Goal: Task Accomplishment & Management: Manage account settings

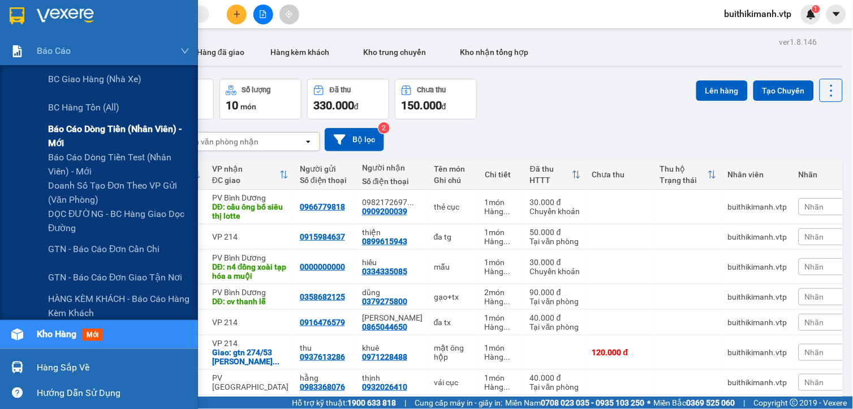
click at [55, 130] on span "Báo cáo dòng tiền (nhân viên) - mới" at bounding box center [118, 136] width 141 height 28
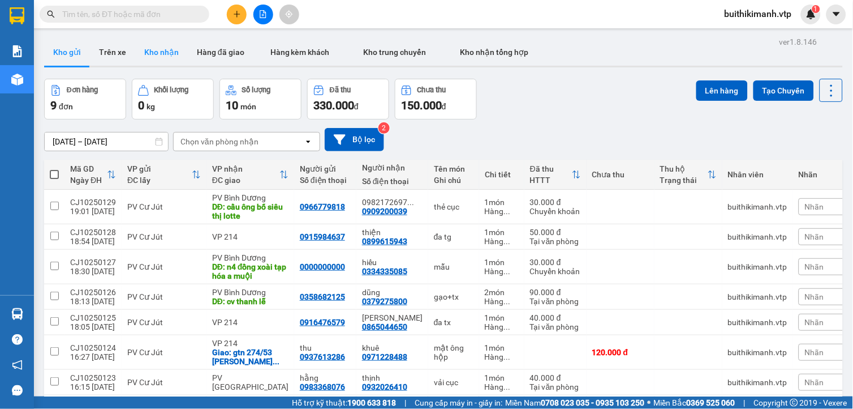
click at [161, 57] on button "Kho nhận" at bounding box center [161, 51] width 53 height 27
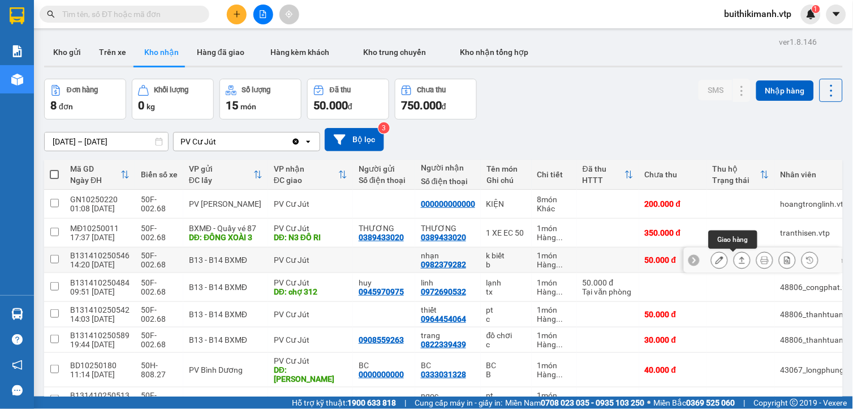
click at [739, 257] on icon at bounding box center [743, 260] width 8 height 8
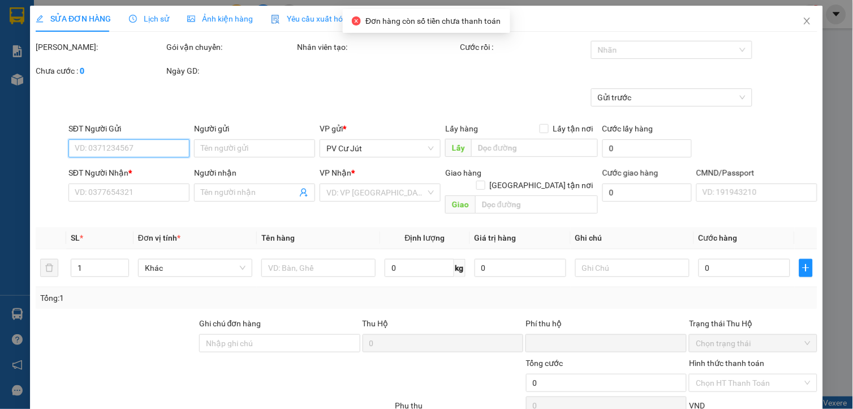
type input "0982379282"
type input "nhạn"
type input "0"
type input "50.000"
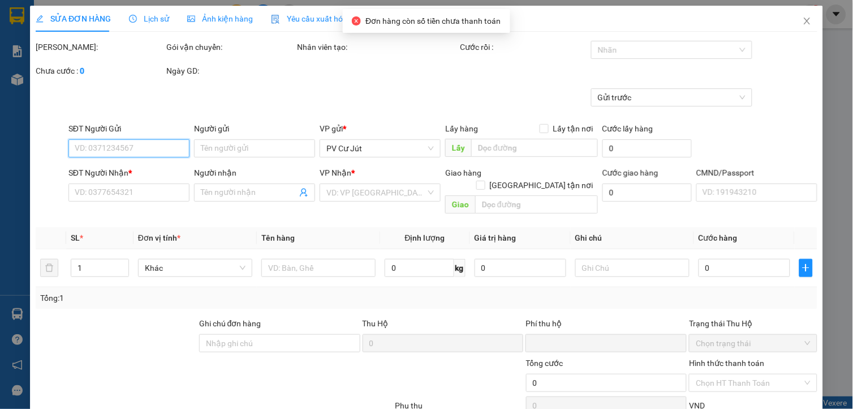
type input "2.500"
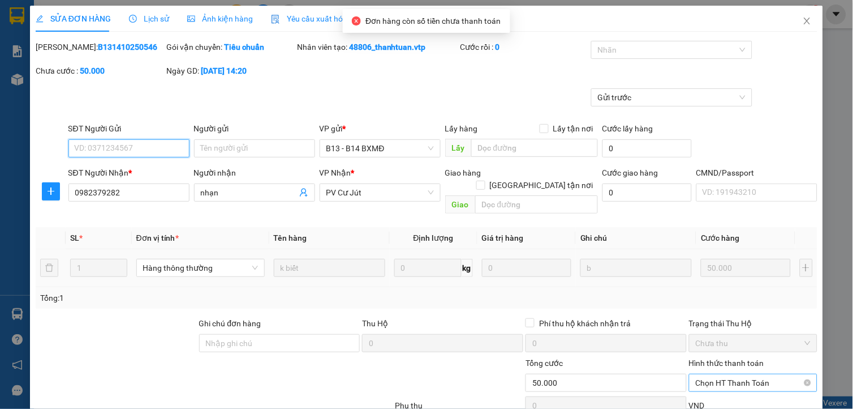
scroll to position [127, 0]
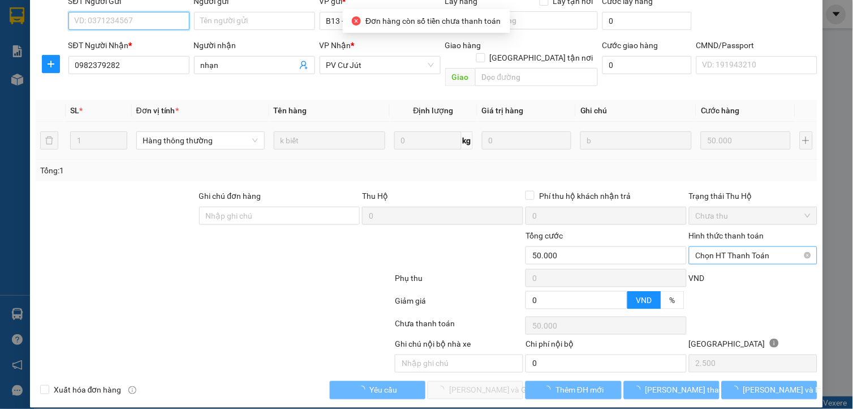
click at [738, 247] on span "Chọn HT Thanh Toán" at bounding box center [753, 255] width 115 height 17
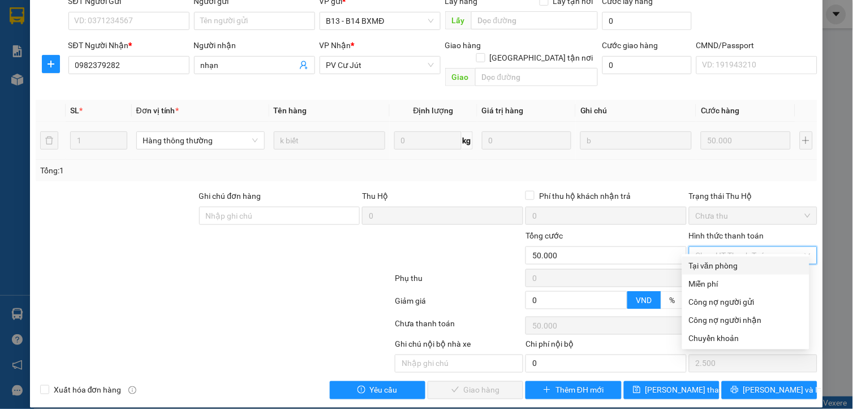
click at [733, 263] on div "Tại văn phòng" at bounding box center [746, 265] width 114 height 12
type input "0"
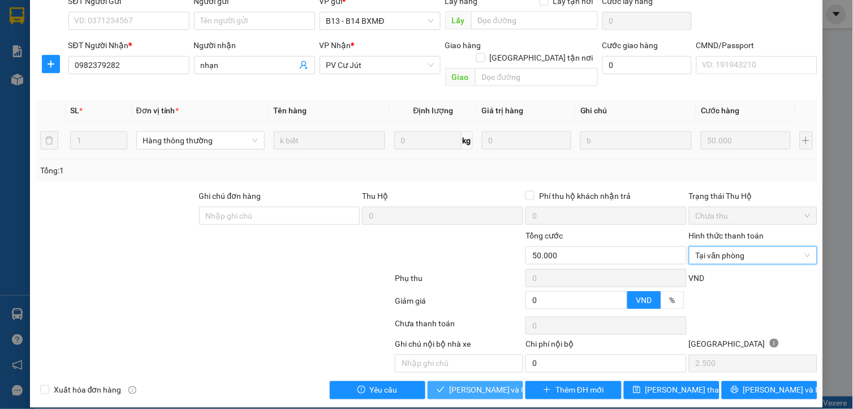
click at [457, 384] on span "Lưu và Giao hàng" at bounding box center [503, 390] width 109 height 12
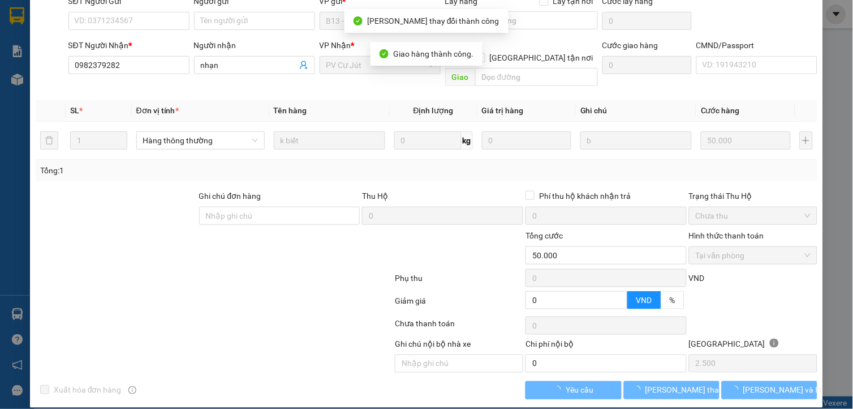
scroll to position [0, 0]
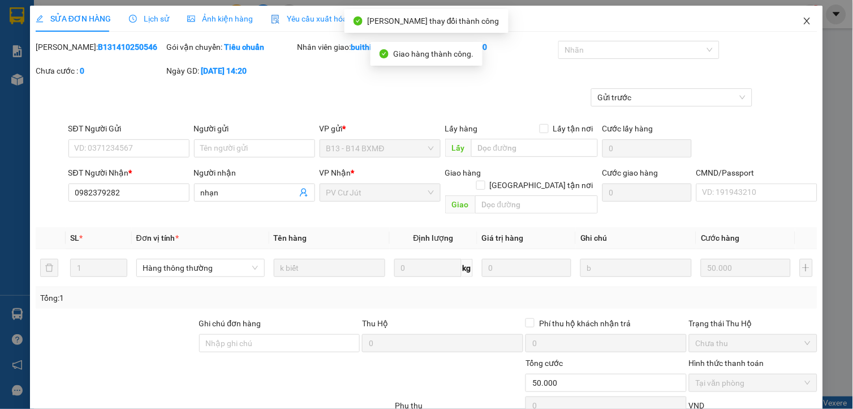
click at [803, 22] on icon "close" at bounding box center [807, 20] width 9 height 9
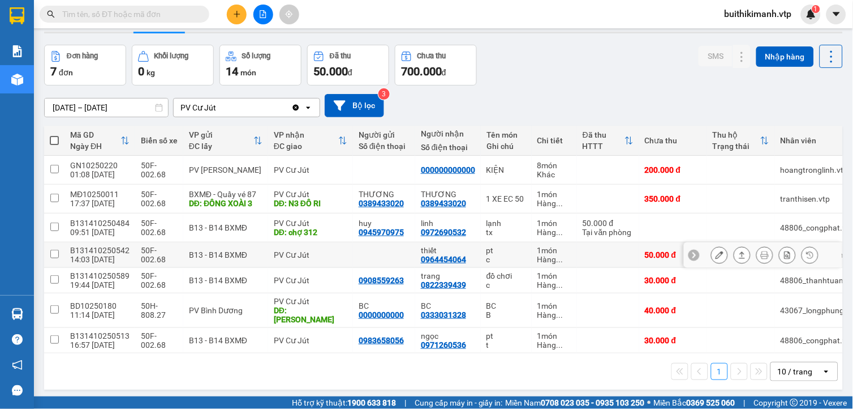
scroll to position [52, 0]
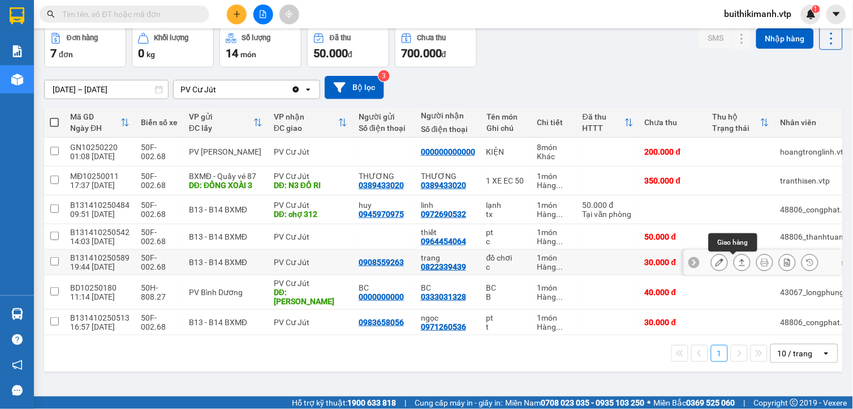
click at [739, 263] on icon at bounding box center [743, 262] width 8 height 8
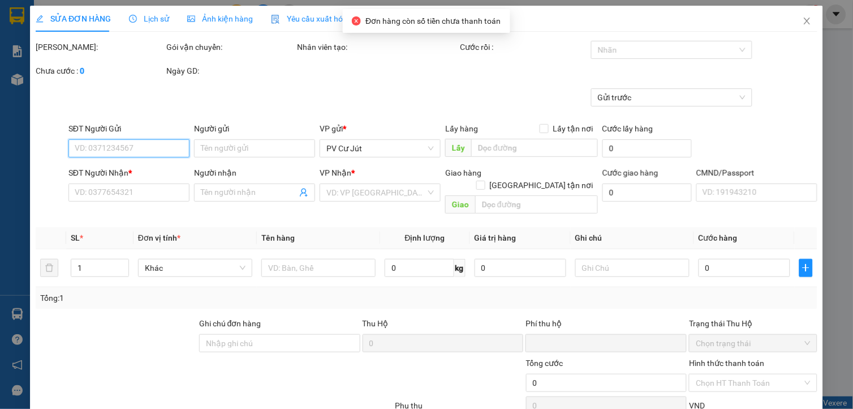
type input "0908559263"
type input "0822339439"
type input "trang"
type input "0"
type input "30.000"
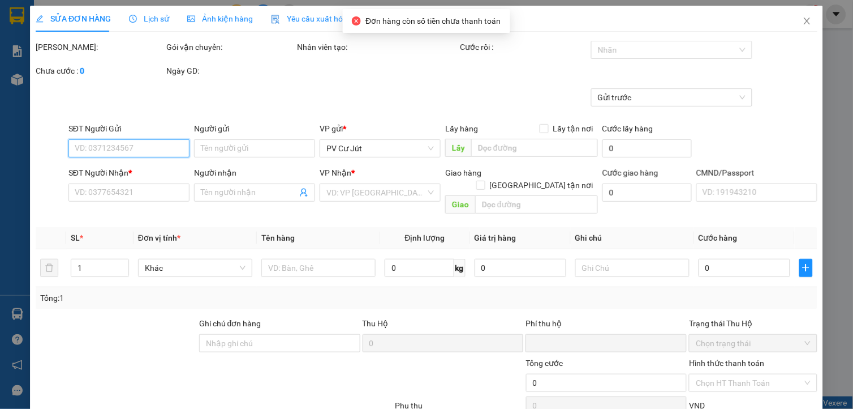
type input "30.000"
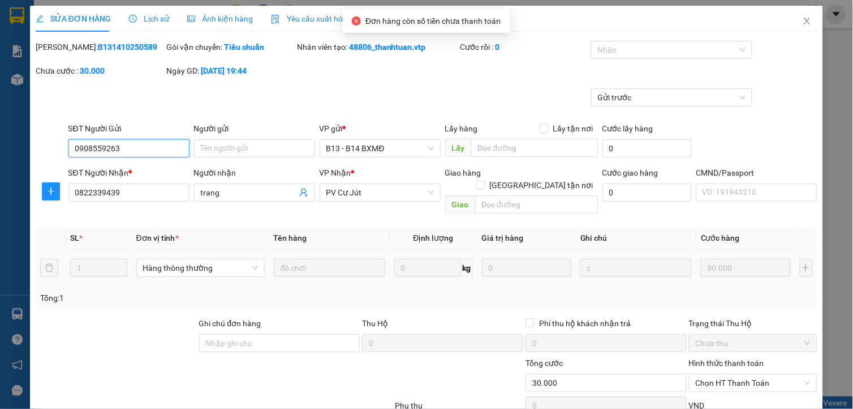
type input "1.500"
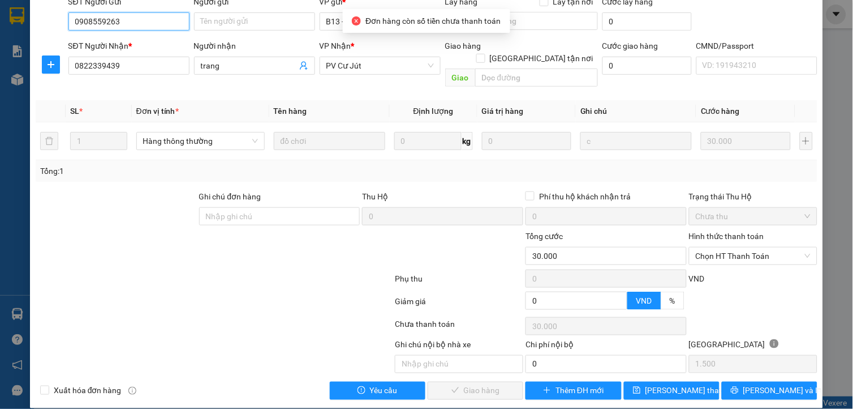
scroll to position [127, 0]
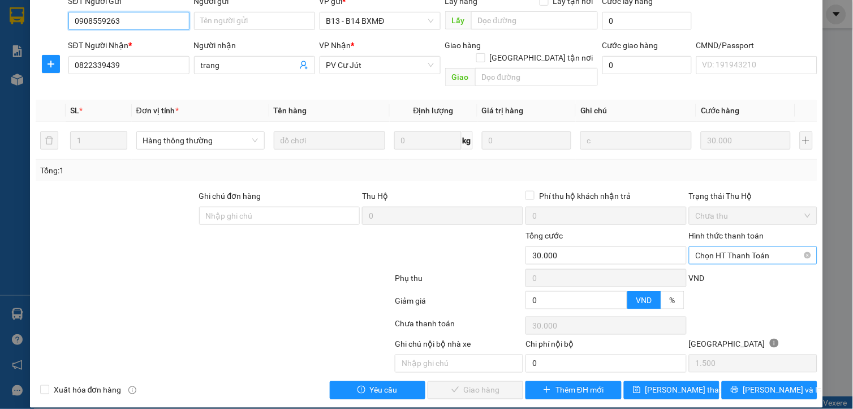
click at [727, 247] on span "Chọn HT Thanh Toán" at bounding box center [753, 255] width 115 height 17
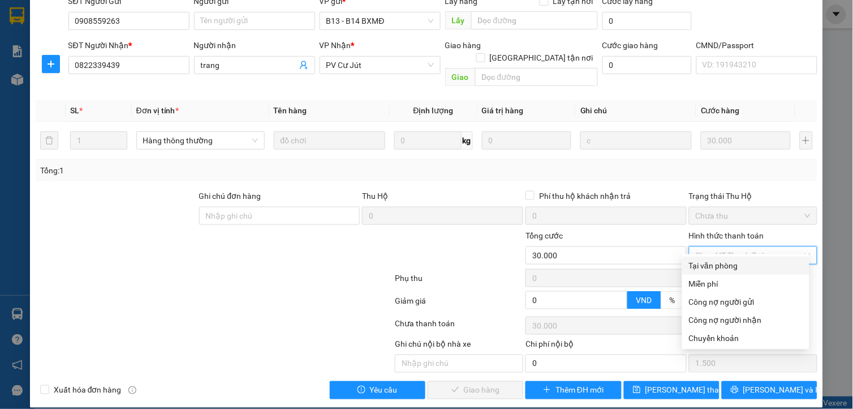
click at [725, 265] on div "Tại văn phòng" at bounding box center [746, 265] width 114 height 12
type input "0"
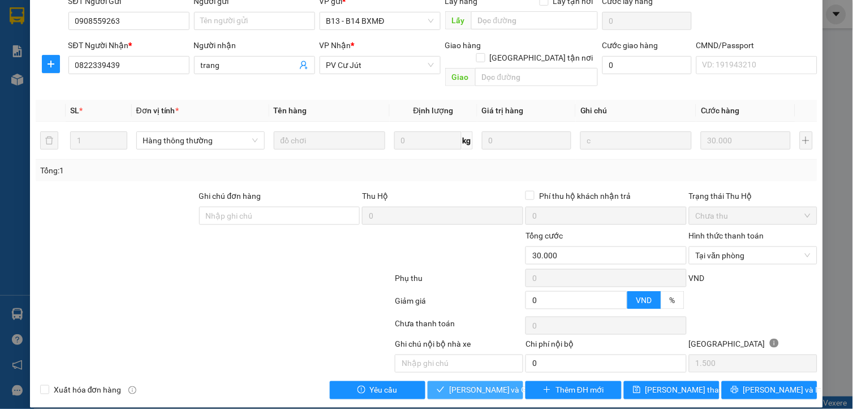
click at [489, 384] on span "Lưu và Giao hàng" at bounding box center [503, 390] width 109 height 12
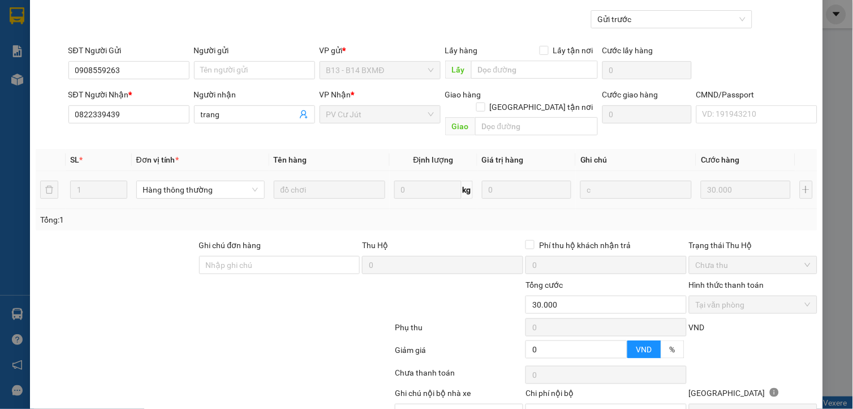
scroll to position [0, 0]
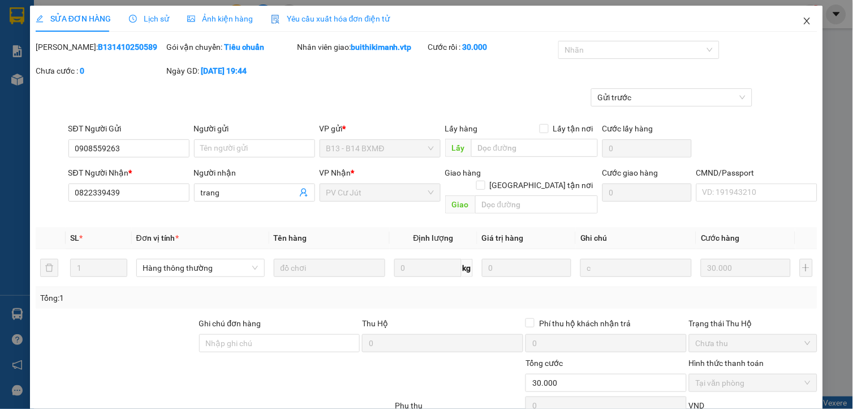
click at [805, 23] on icon "close" at bounding box center [808, 21] width 6 height 7
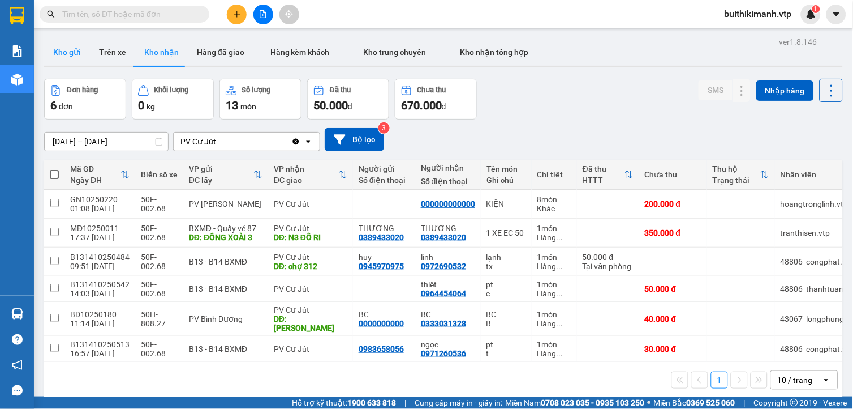
click at [80, 50] on button "Kho gửi" at bounding box center [67, 51] width 46 height 27
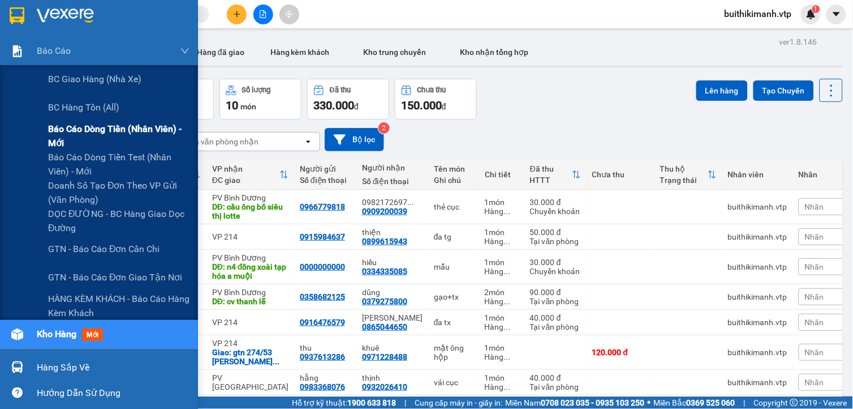
click at [65, 125] on span "Báo cáo dòng tiền (nhân viên) - mới" at bounding box center [118, 136] width 141 height 28
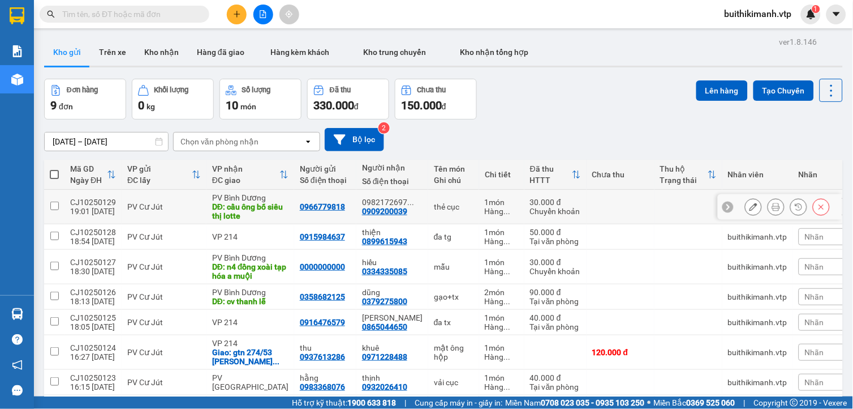
click at [462, 204] on td "thẻ cục" at bounding box center [453, 207] width 51 height 35
checkbox input "true"
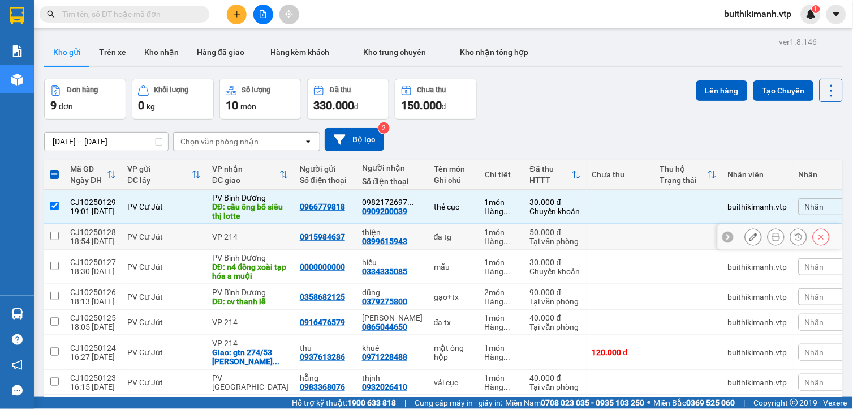
click at [450, 238] on div "đa tg" at bounding box center [454, 236] width 40 height 9
checkbox input "true"
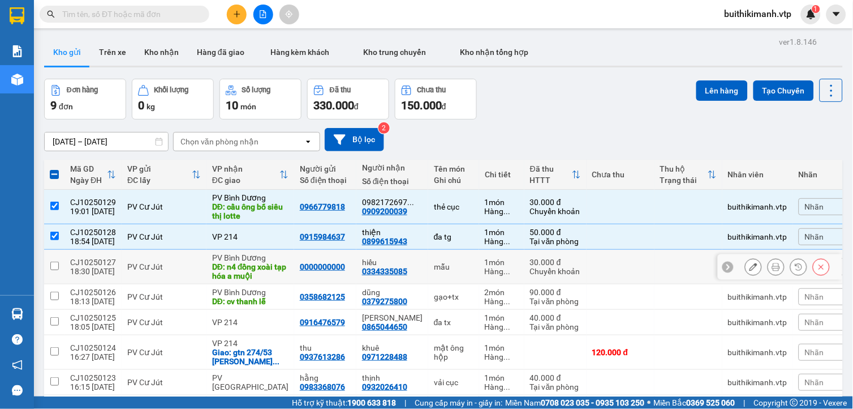
click at [453, 263] on div "mẫu" at bounding box center [454, 266] width 40 height 9
checkbox input "true"
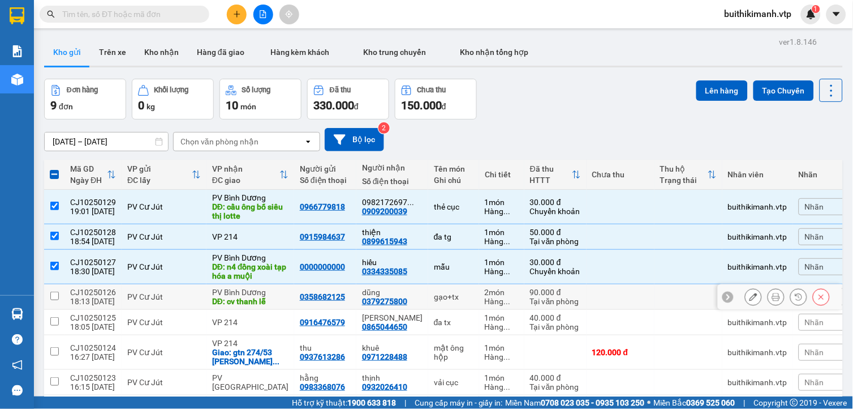
click at [485, 294] on div "2 món" at bounding box center [502, 291] width 34 height 9
checkbox input "true"
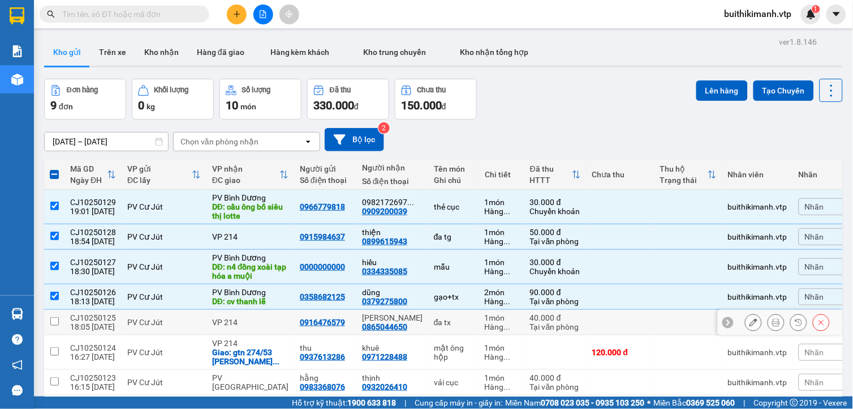
click at [485, 318] on div "1 món" at bounding box center [502, 317] width 34 height 9
checkbox input "true"
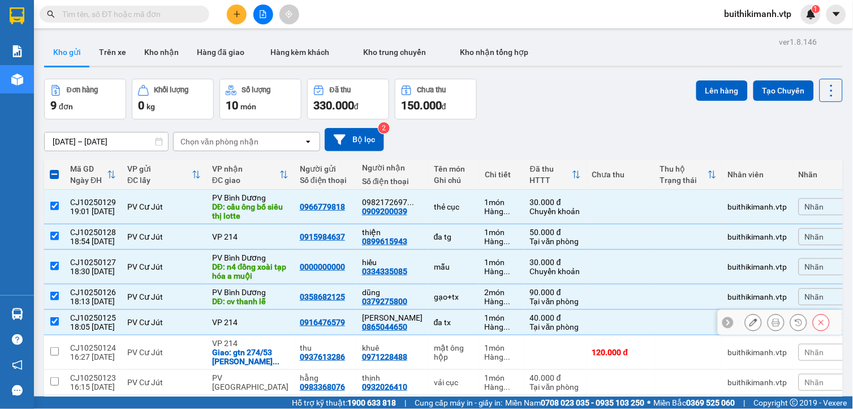
scroll to position [110, 0]
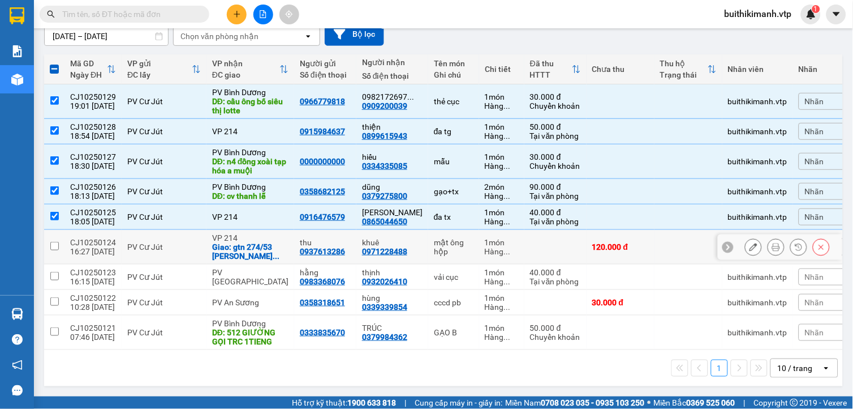
click at [496, 247] on div "Hàng ..." at bounding box center [502, 251] width 34 height 9
checkbox input "true"
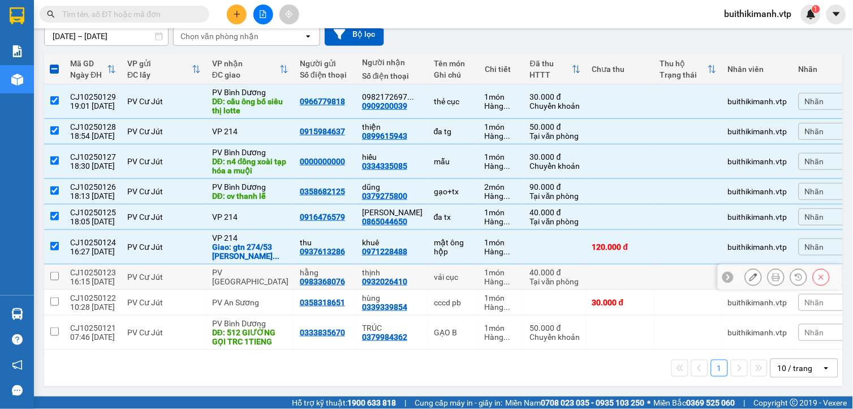
click at [485, 293] on div "1 món" at bounding box center [502, 297] width 34 height 9
checkbox input "true"
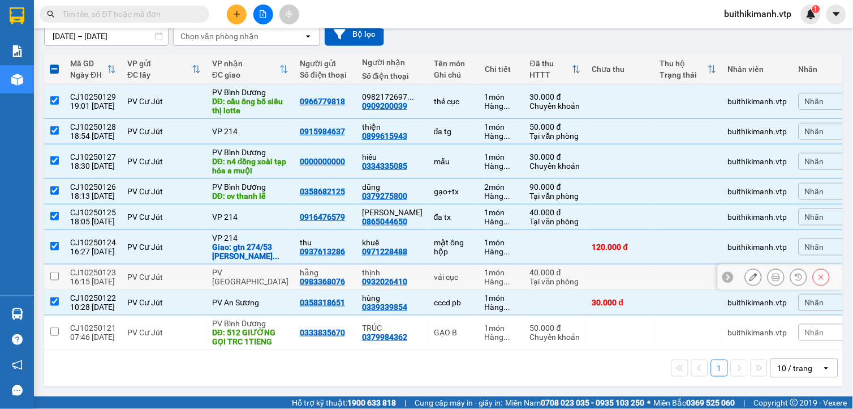
click at [485, 268] on div "1 món" at bounding box center [502, 272] width 34 height 9
checkbox input "true"
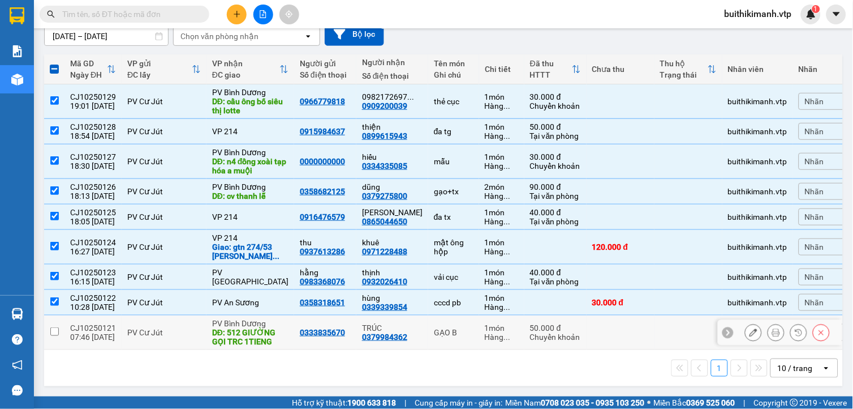
click at [485, 332] on div "Hàng ..." at bounding box center [502, 336] width 34 height 9
checkbox input "true"
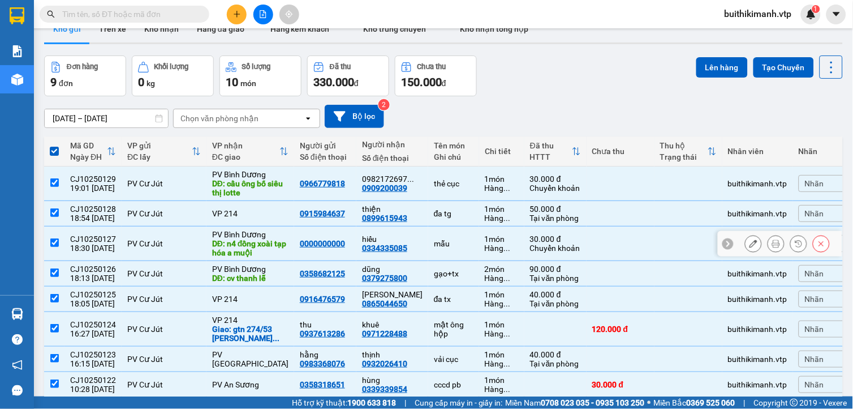
scroll to position [0, 0]
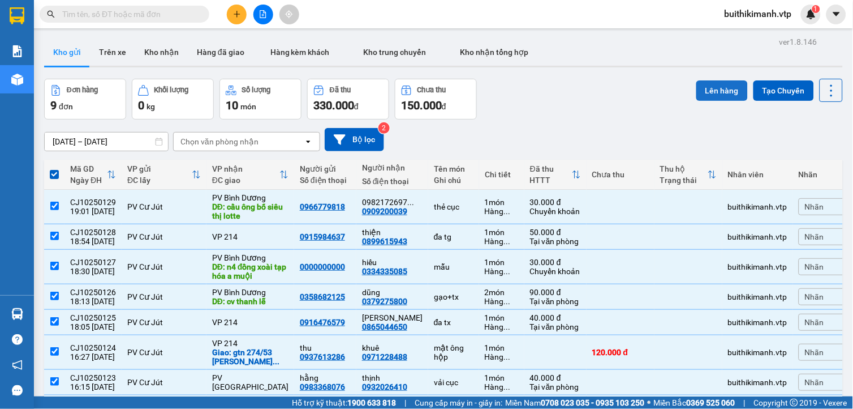
click at [715, 89] on button "Lên hàng" at bounding box center [722, 90] width 51 height 20
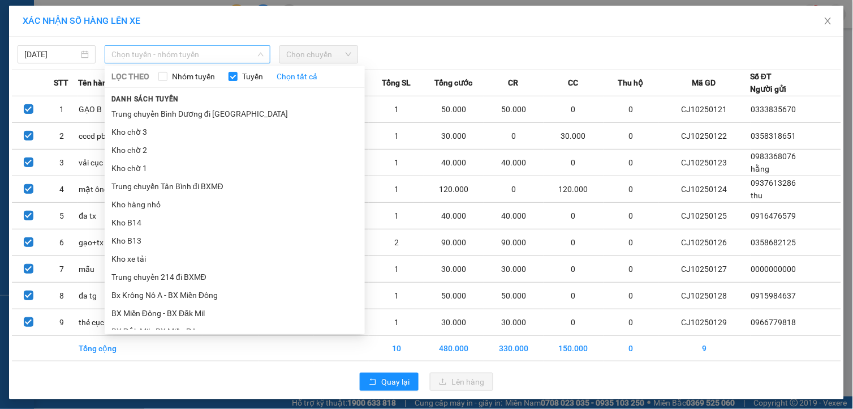
click at [139, 53] on span "Chọn tuyến - nhóm tuyến" at bounding box center [187, 54] width 152 height 17
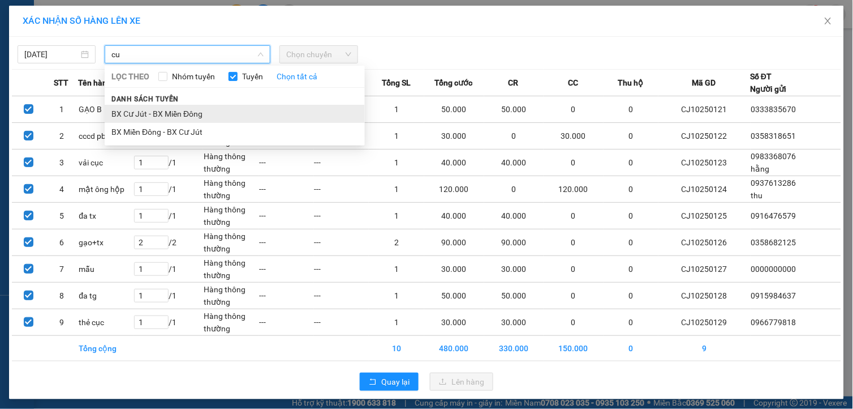
type input "cu"
click at [349, 114] on li "BX Cư Jút - BX Miền Đông" at bounding box center [235, 114] width 260 height 18
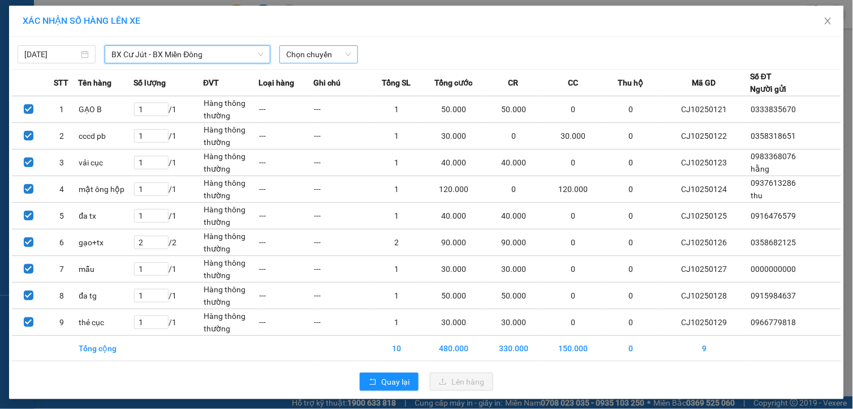
click at [325, 52] on span "Chọn chuyến" at bounding box center [318, 54] width 65 height 17
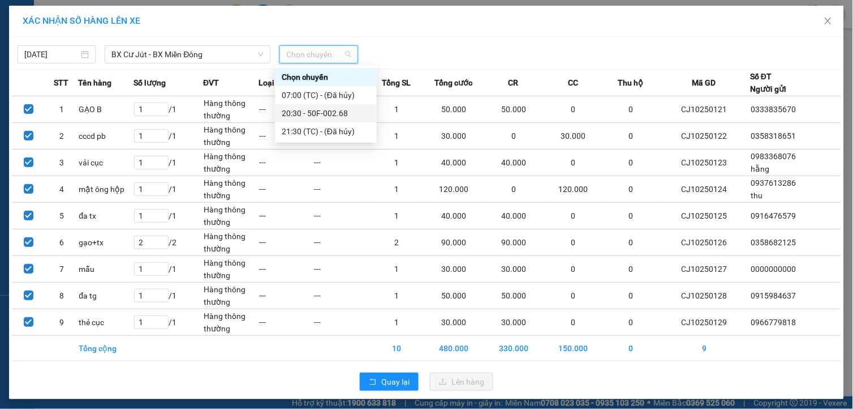
click at [329, 111] on div "20:30 - 50F-002.68" at bounding box center [326, 113] width 88 height 12
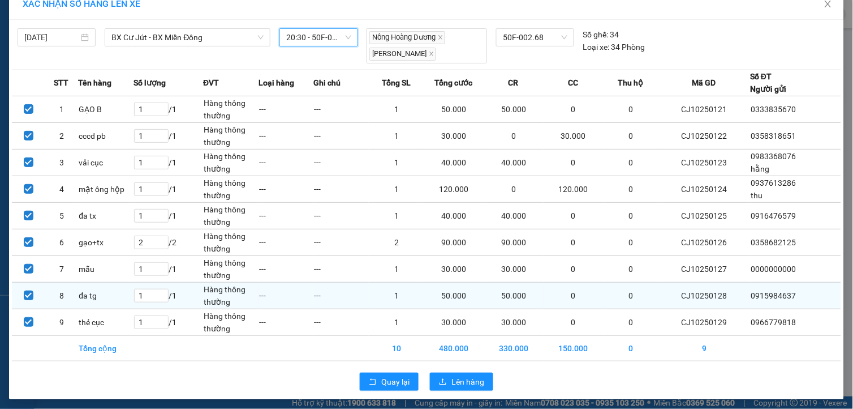
scroll to position [21, 0]
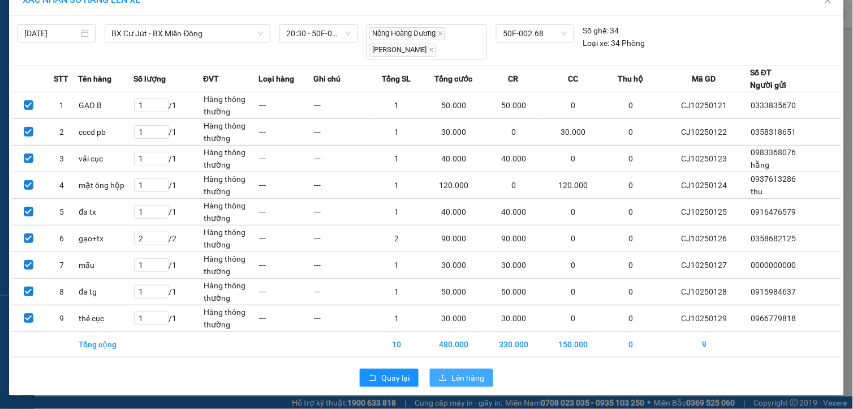
click at [465, 377] on span "Lên hàng" at bounding box center [468, 377] width 33 height 12
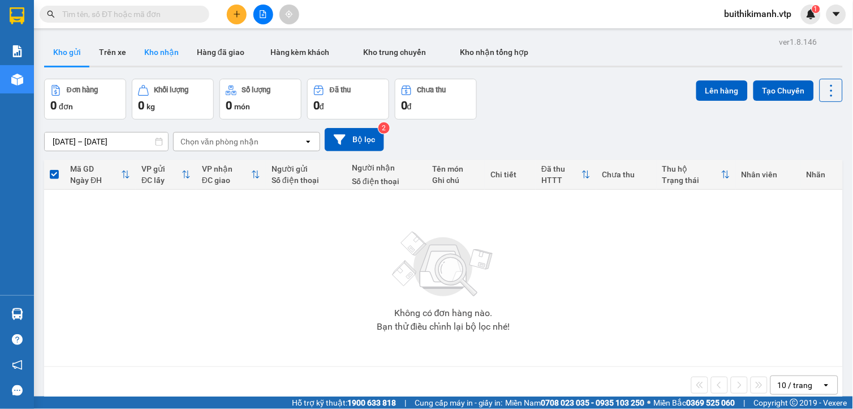
click at [151, 57] on button "Kho nhận" at bounding box center [161, 51] width 53 height 27
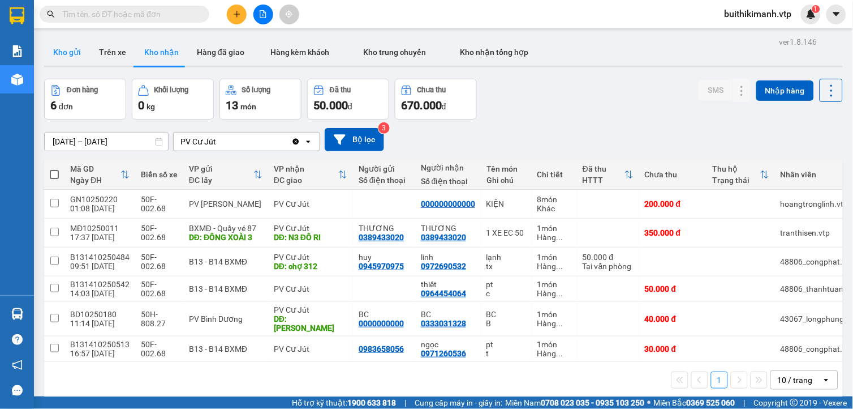
click at [72, 49] on button "Kho gửi" at bounding box center [67, 51] width 46 height 27
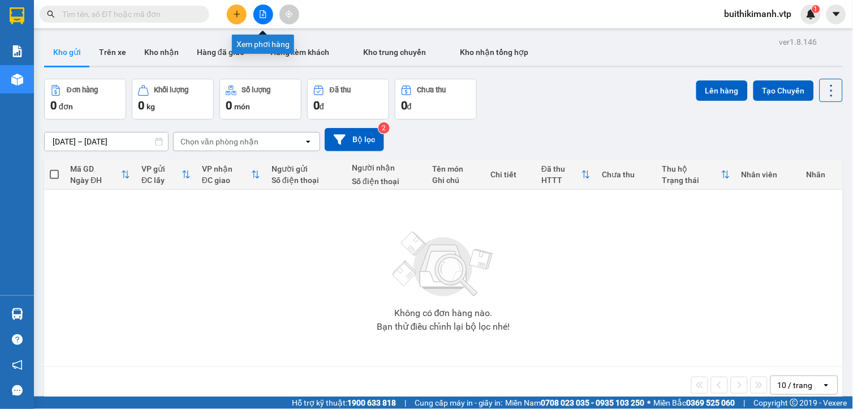
click at [261, 17] on icon "file-add" at bounding box center [263, 14] width 8 height 8
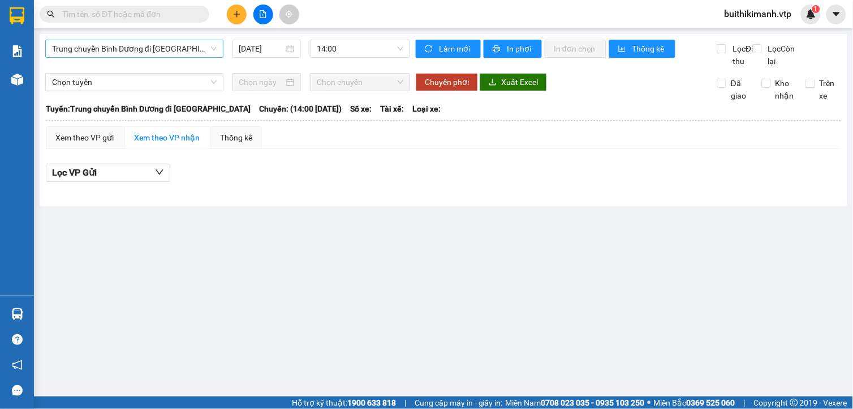
click at [173, 49] on span "Trung chuyển Bình Dương đi BXMĐ" at bounding box center [134, 48] width 165 height 17
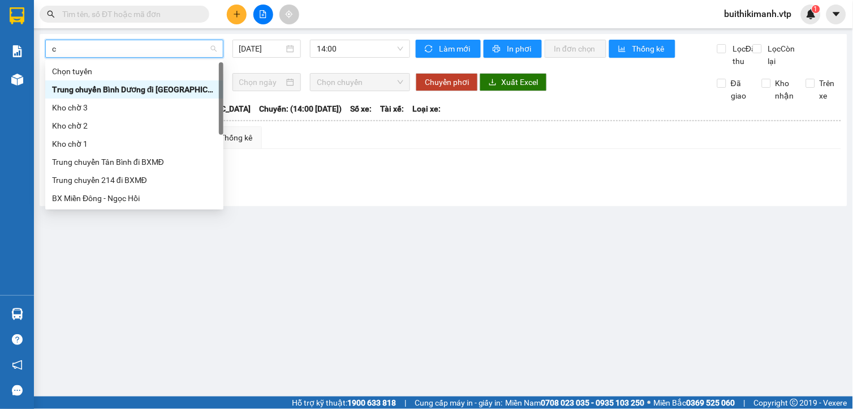
type input "cu"
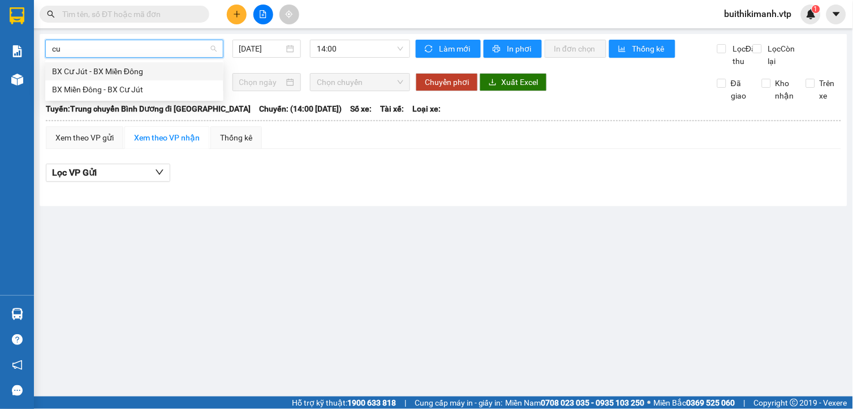
click at [179, 75] on div "BX Cư Jút - BX Miền Đông" at bounding box center [134, 71] width 165 height 12
type input "12/10/2025"
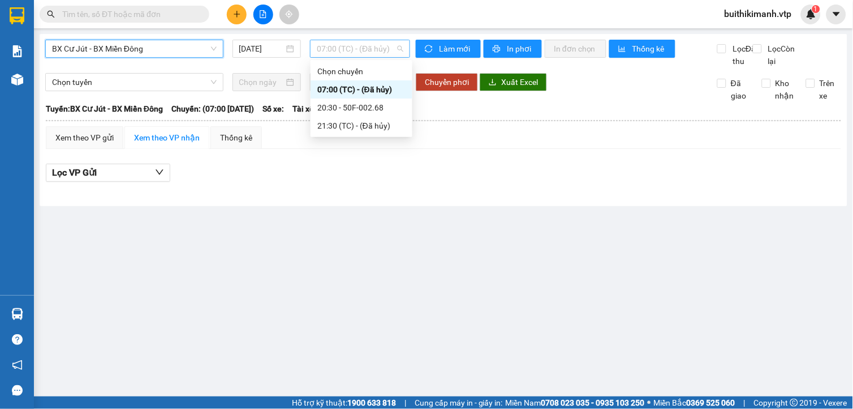
click at [371, 55] on span "07:00 (TC) - (Đã hủy)" at bounding box center [360, 48] width 87 height 17
click at [372, 106] on div "20:30 - 50F-002.68" at bounding box center [361, 107] width 88 height 12
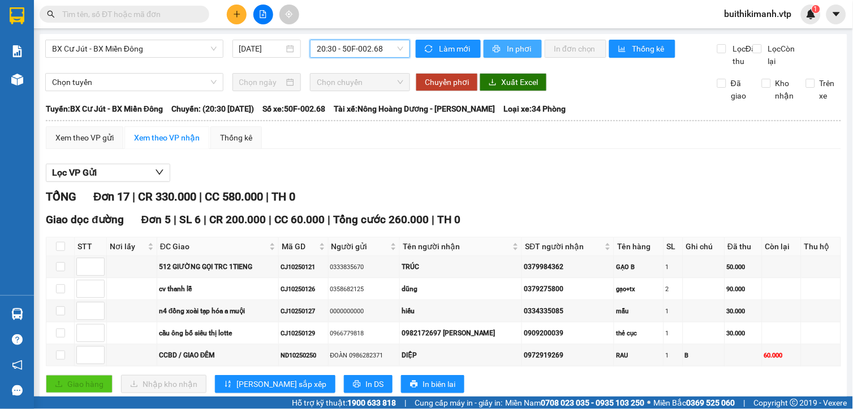
click at [497, 48] on span "printer" at bounding box center [498, 49] width 10 height 9
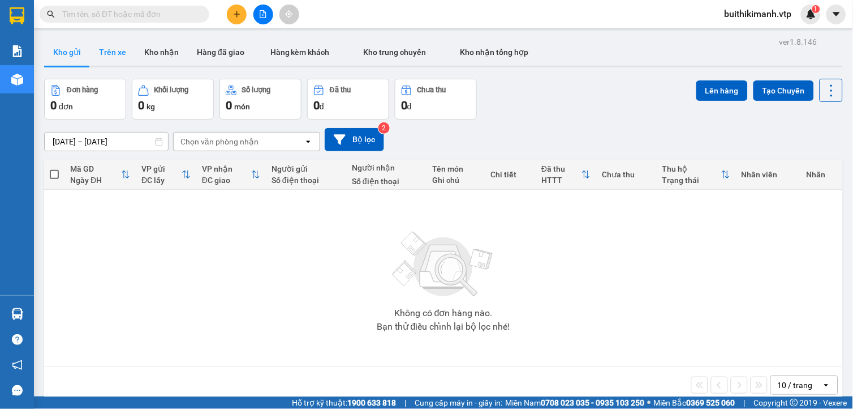
click at [106, 54] on button "Trên xe" at bounding box center [112, 51] width 45 height 27
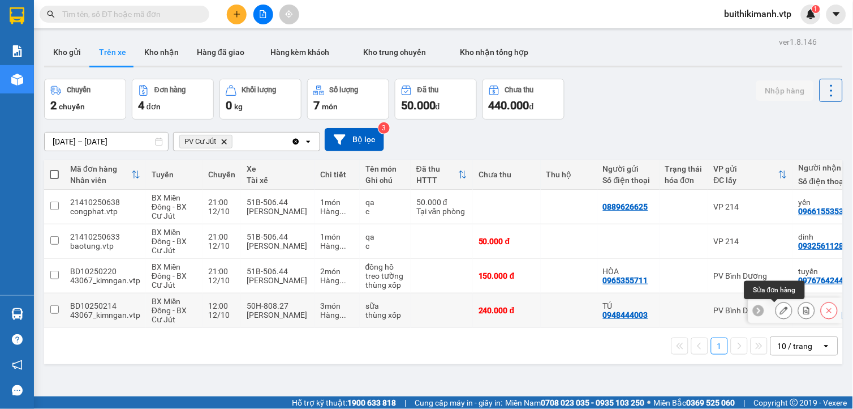
click at [780, 310] on icon at bounding box center [784, 310] width 8 height 8
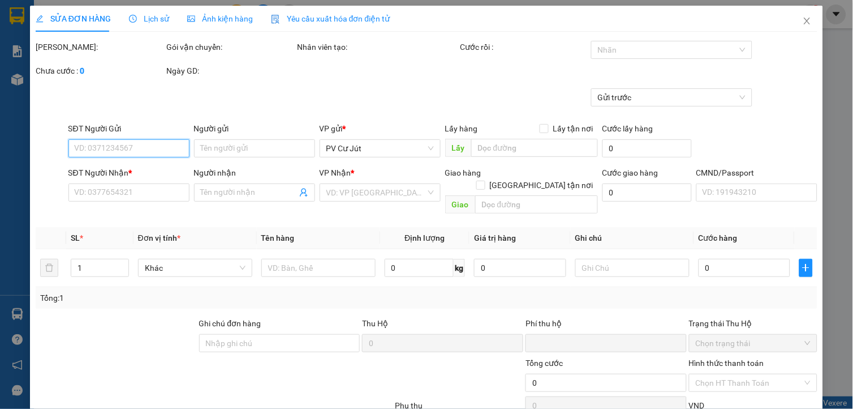
type input "0948444003"
type input "TÚ"
type input "0942011211"
type input "ĐÀO"
type input "0"
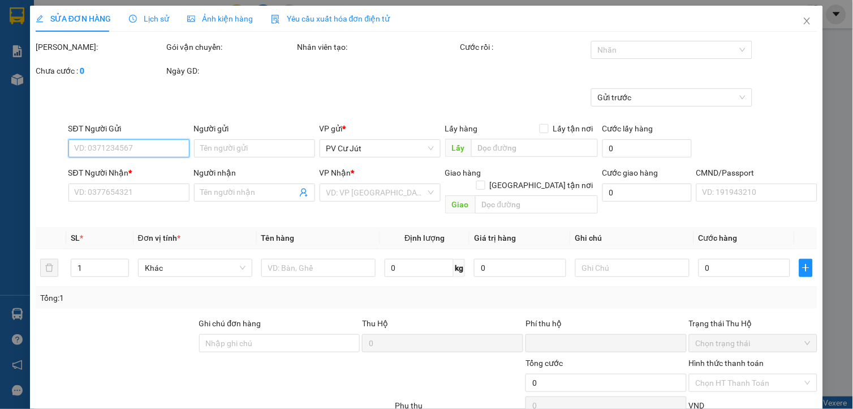
type input "240.000"
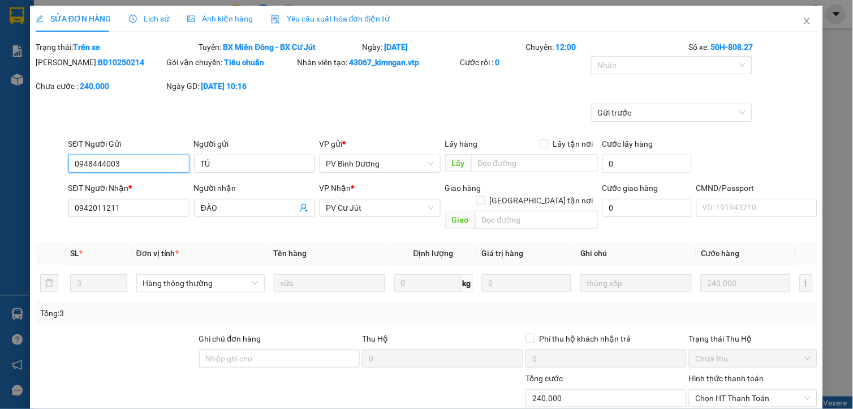
type input "12.000"
click at [805, 19] on span "Close" at bounding box center [808, 22] width 32 height 32
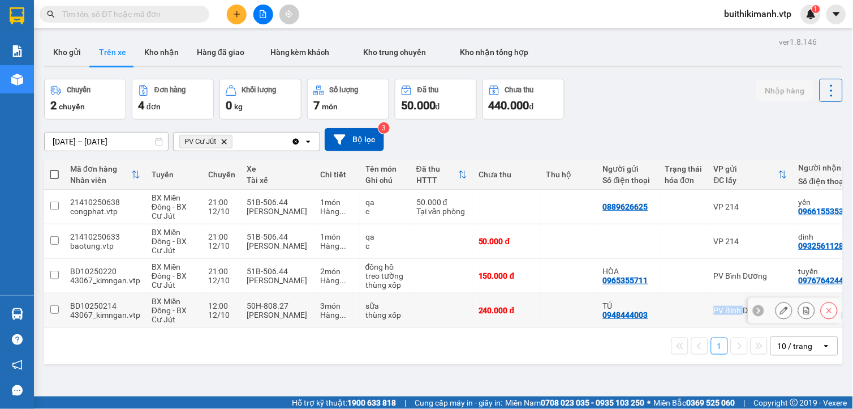
drag, startPoint x: 686, startPoint y: 327, endPoint x: 740, endPoint y: 324, distance: 54.4
click at [740, 324] on tr "BD10250214 43067_kimngan.vtp BX Miền Đông - BX Cư Jút 12:00 12/10 50H-808.27 Đỗ…" at bounding box center [512, 310] width 937 height 35
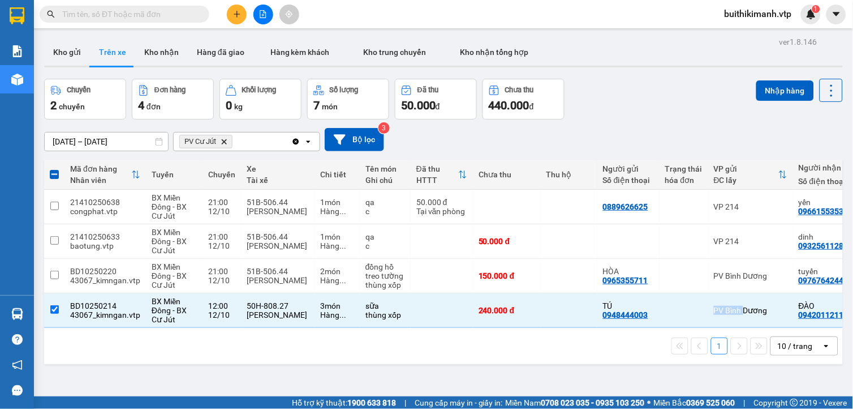
drag, startPoint x: 740, startPoint y: 324, endPoint x: 668, endPoint y: 313, distance: 72.2
click at [668, 311] on div at bounding box center [684, 310] width 37 height 9
checkbox input "false"
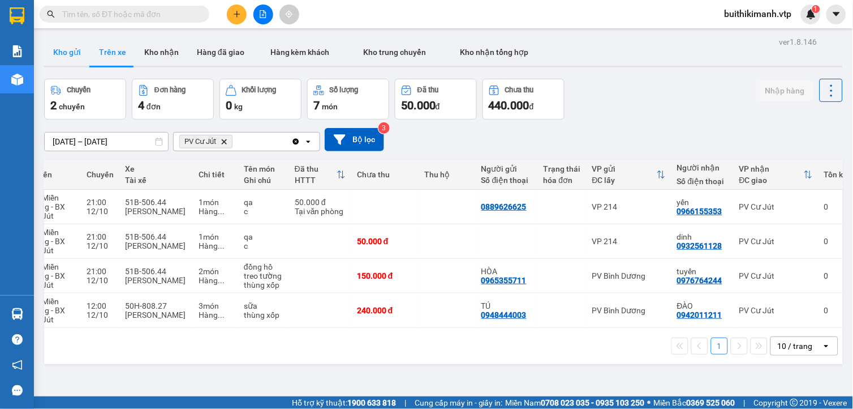
click at [75, 53] on button "Kho gửi" at bounding box center [67, 51] width 46 height 27
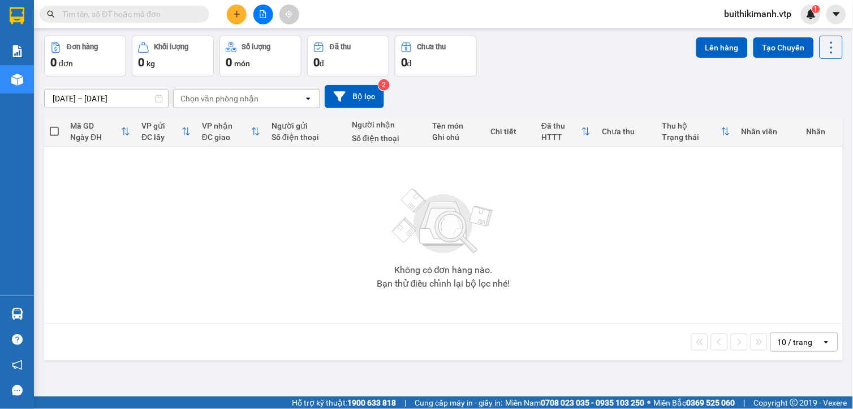
scroll to position [52, 0]
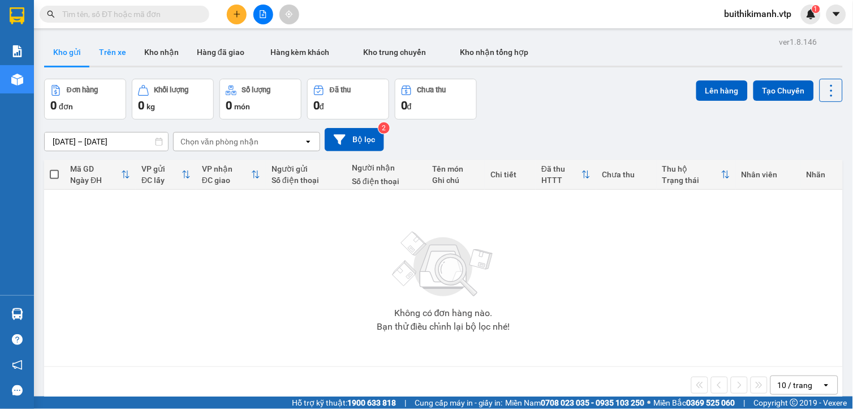
click at [118, 51] on button "Trên xe" at bounding box center [112, 51] width 45 height 27
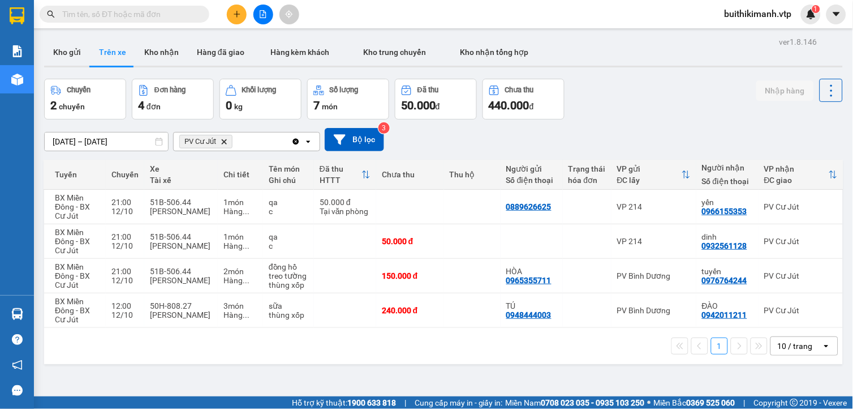
scroll to position [0, 57]
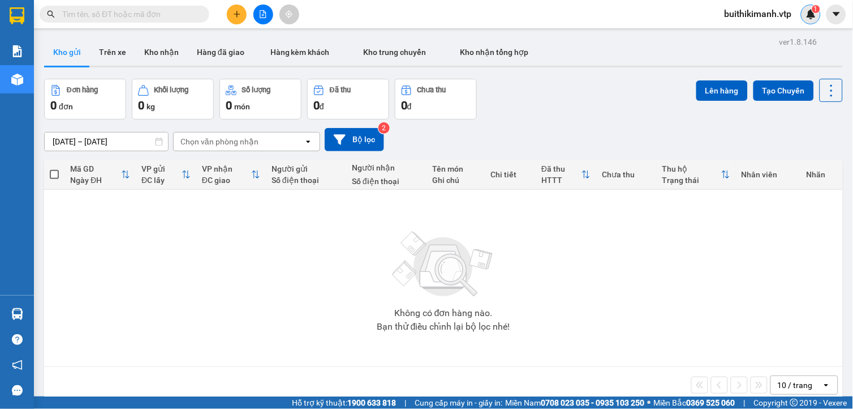
click at [818, 10] on sup "1" at bounding box center [817, 9] width 8 height 8
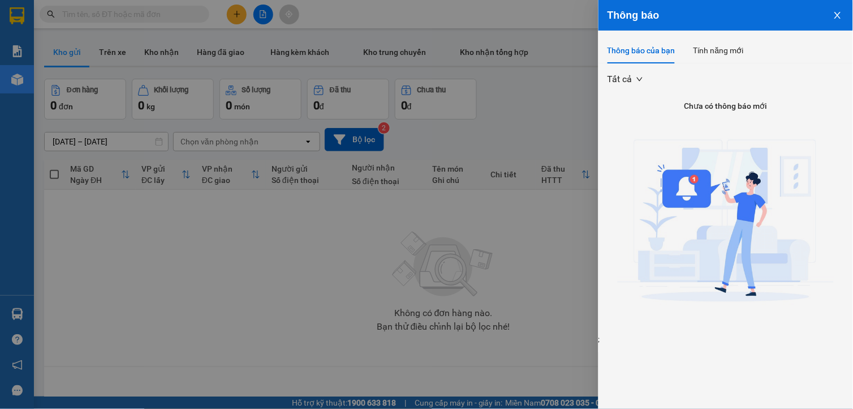
click at [835, 15] on icon "close" at bounding box center [838, 15] width 9 height 9
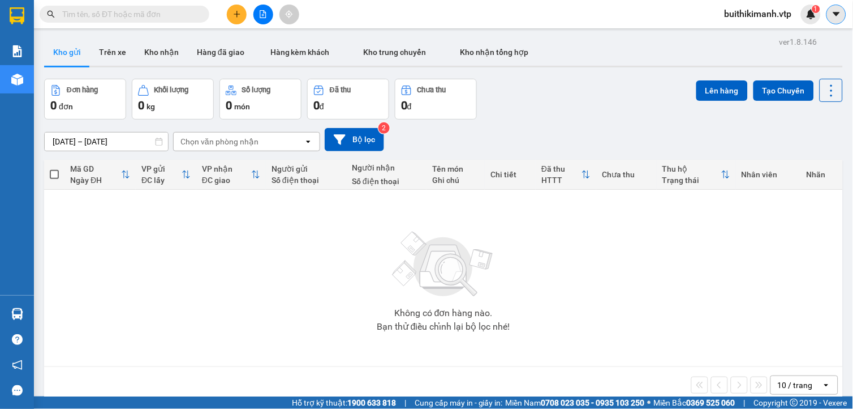
click at [836, 14] on icon "caret-down" at bounding box center [836, 14] width 7 height 4
click at [675, 61] on div "Kho gửi Trên xe Kho nhận Hàng đã giao Hàng kèm khách Kho trung chuyển Kho nhận …" at bounding box center [443, 53] width 799 height 30
click at [572, 72] on div "ver 1.8.146 Kho gửi Trên xe Kho nhận Hàng đã giao Hàng kèm khách Kho trung chuy…" at bounding box center [444, 238] width 808 height 409
click at [764, 17] on span "buithikimanh.vtp" at bounding box center [758, 14] width 85 height 14
click at [751, 32] on span "Đăng xuất" at bounding box center [763, 35] width 63 height 12
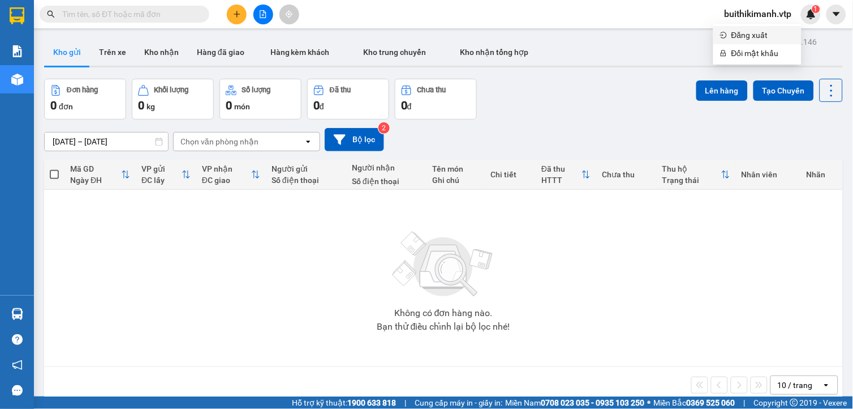
click at [751, 32] on main "ver 1.8.146 Kho gửi Trên xe Kho nhận Hàng đã giao Hàng kèm khách Kho trung chuy…" at bounding box center [426, 198] width 853 height 396
